Goal: Task Accomplishment & Management: Complete application form

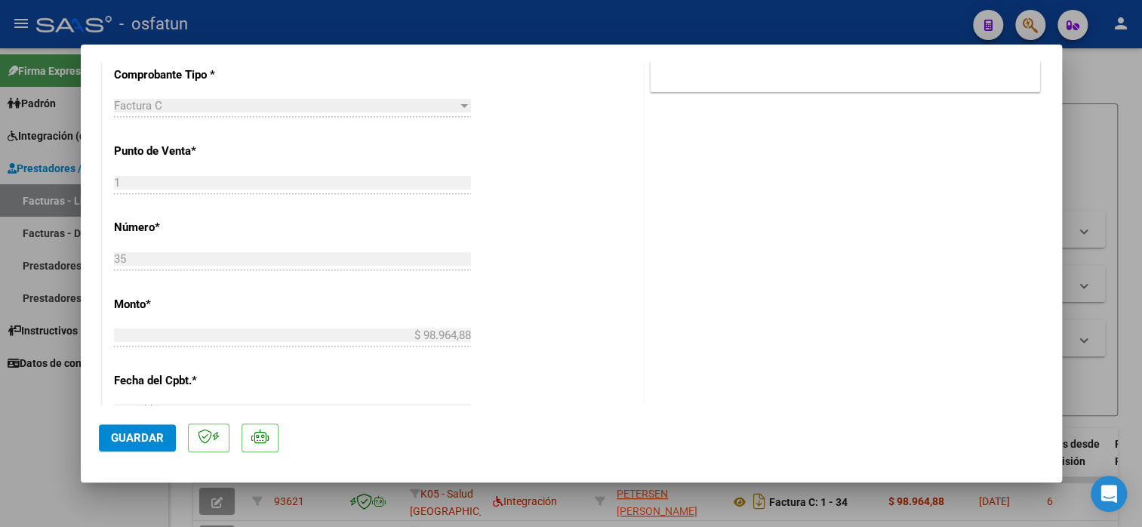
scroll to position [905, 0]
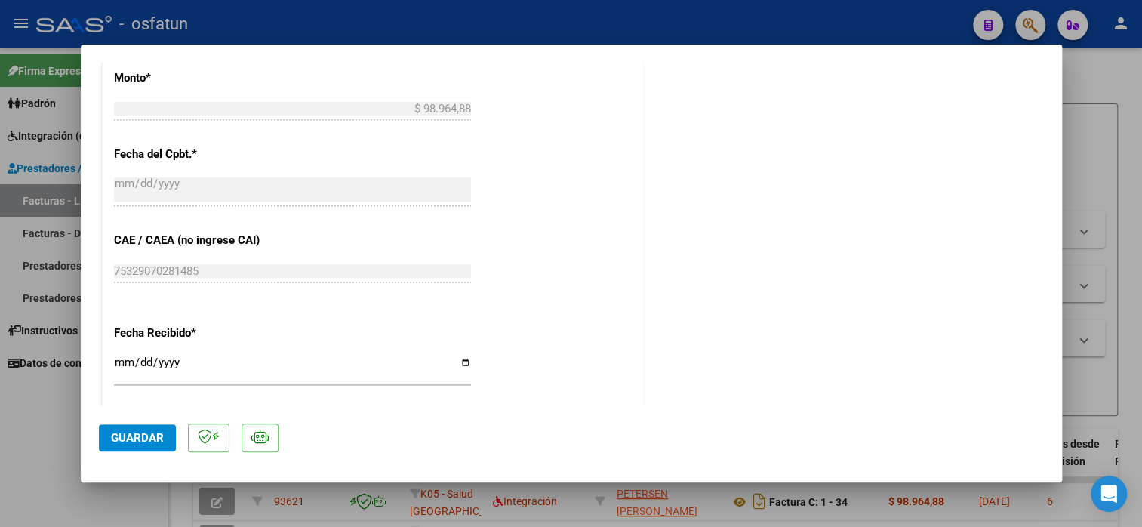
click at [146, 435] on span "Guardar" at bounding box center [137, 438] width 53 height 14
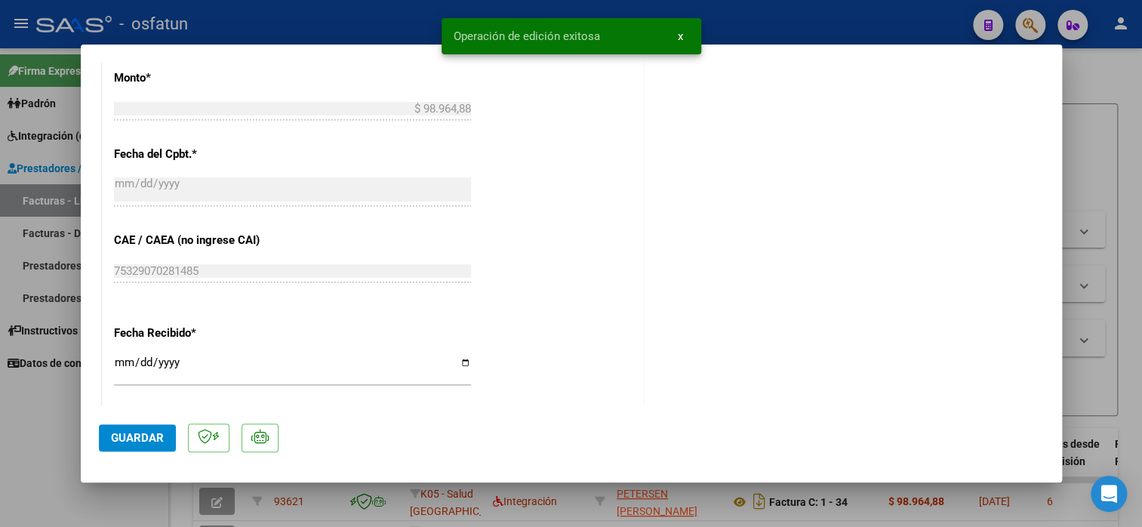
click at [1105, 106] on div at bounding box center [571, 263] width 1142 height 527
type input "$ 0,00"
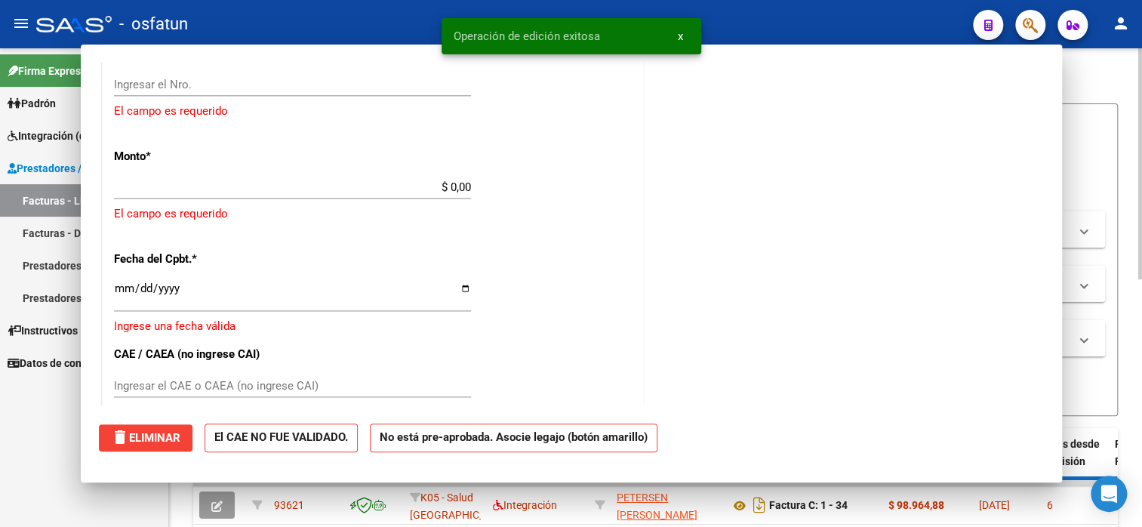
scroll to position [983, 0]
